Goal: Information Seeking & Learning: Learn about a topic

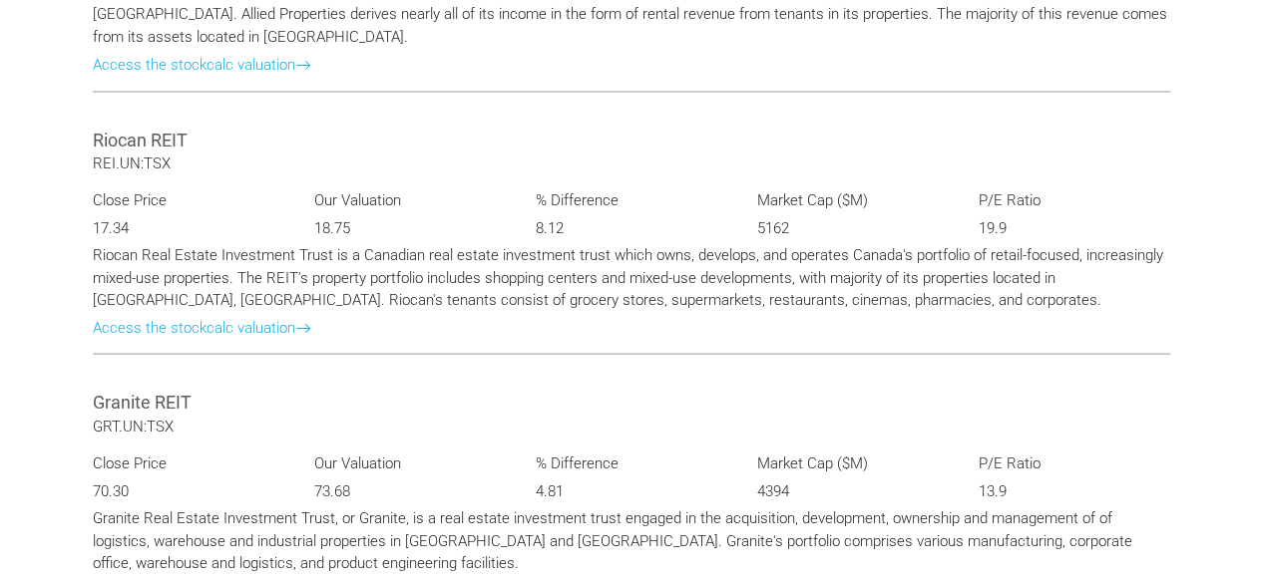
scroll to position [1915, 0]
